Goal: Feedback & Contribution: Contribute content

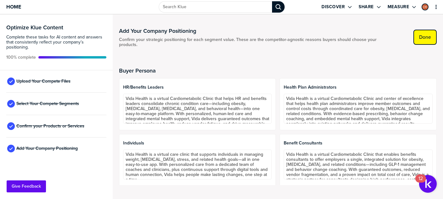
click at [427, 37] on label "Done" at bounding box center [425, 37] width 12 height 6
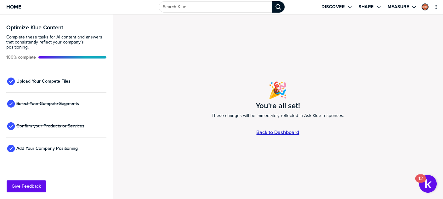
click at [280, 133] on link "Back to Dashboard" at bounding box center [277, 131] width 43 height 5
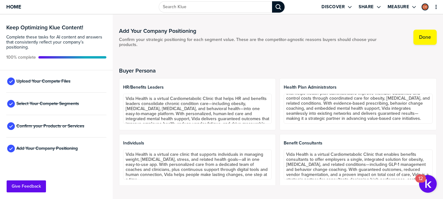
click at [9, 77] on icon at bounding box center [10, 81] width 9 height 9
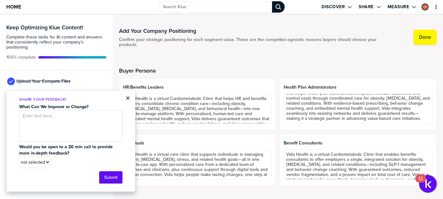
click at [130, 98] on div "× Share Your Feedback! What Can We Improve or Change? Would you be open to a 20…" at bounding box center [70, 140] width 129 height 101
click at [128, 98] on button "×" at bounding box center [128, 98] width 4 height 8
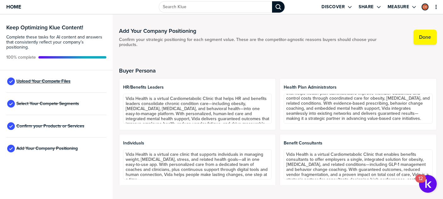
click at [52, 79] on span "Upload Your Compete Files" at bounding box center [43, 81] width 54 height 5
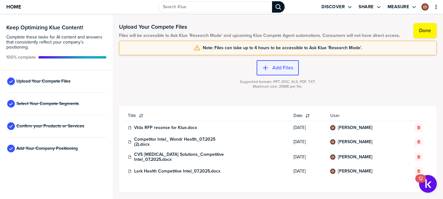
click at [282, 68] on label "Add Files" at bounding box center [282, 68] width 21 height 6
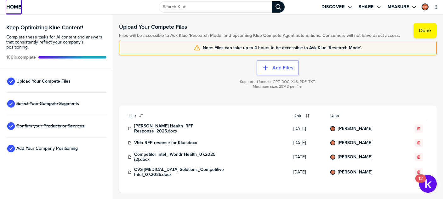
click at [14, 6] on span "Home" at bounding box center [13, 6] width 15 height 5
